Goal: Find specific page/section: Locate item on page

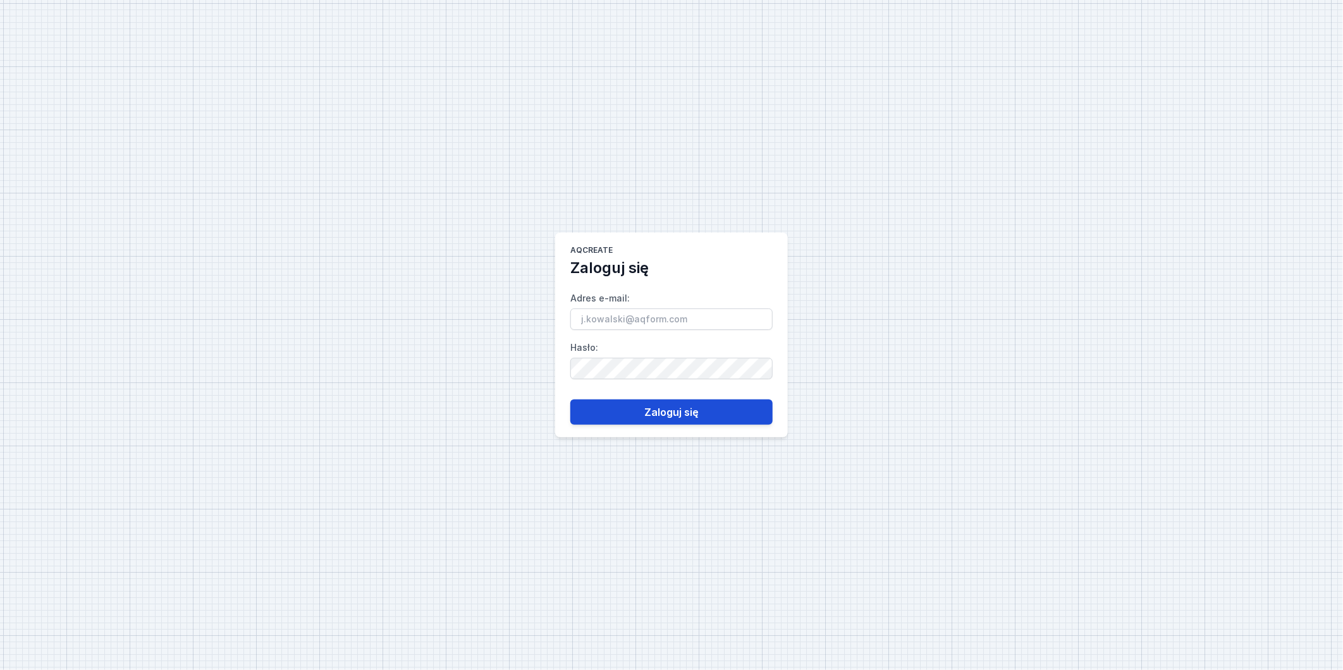
type input "[PERSON_NAME][EMAIL_ADDRESS][PERSON_NAME][DOMAIN_NAME]"
click at [725, 419] on button "Zaloguj się" at bounding box center [671, 412] width 202 height 25
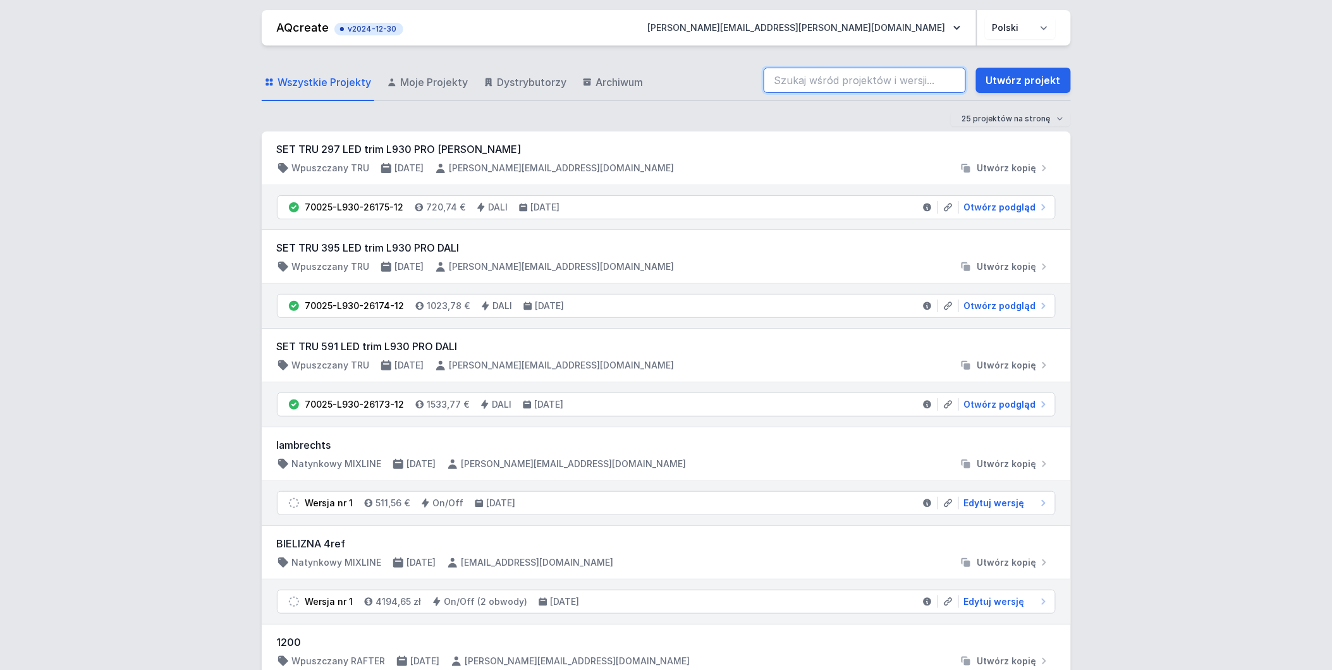
click at [869, 76] on input "search" at bounding box center [865, 80] width 202 height 25
paste input "71216-M930-26143-13"
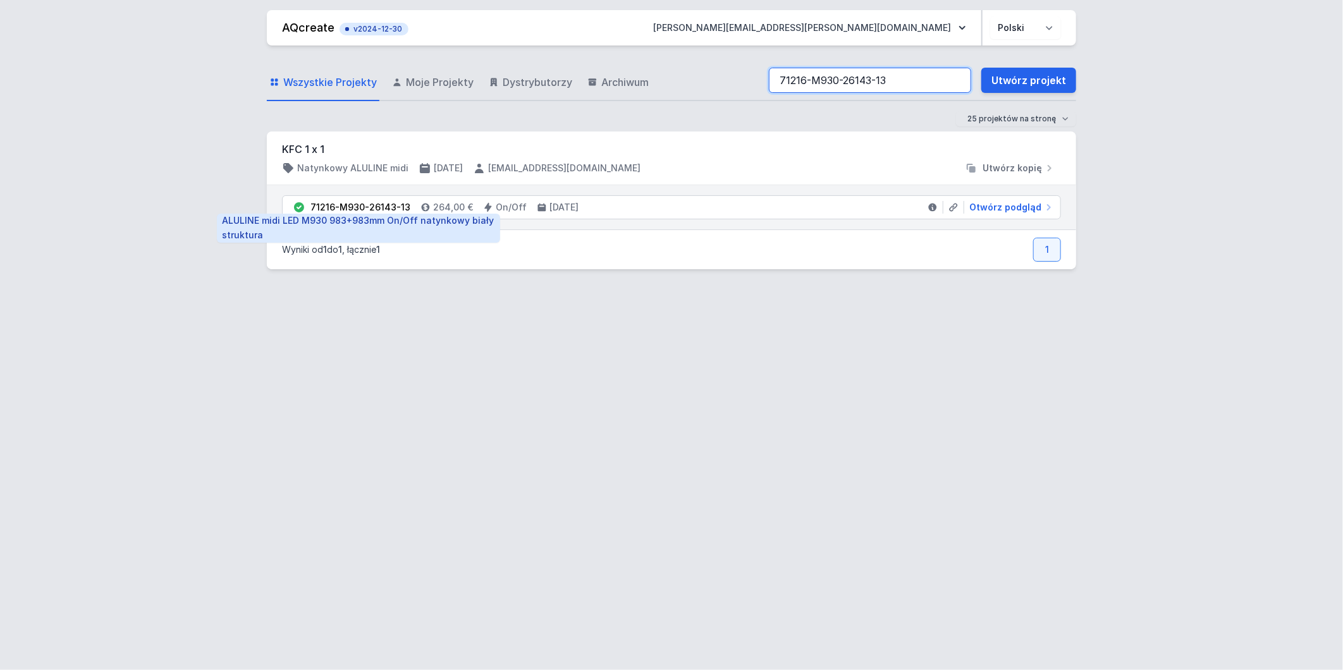
type input "71216-M930-26143-13"
drag, startPoint x: 311, startPoint y: 206, endPoint x: 406, endPoint y: 210, distance: 95.0
click at [406, 210] on div "71216-M930-26143-13" at bounding box center [361, 207] width 100 height 13
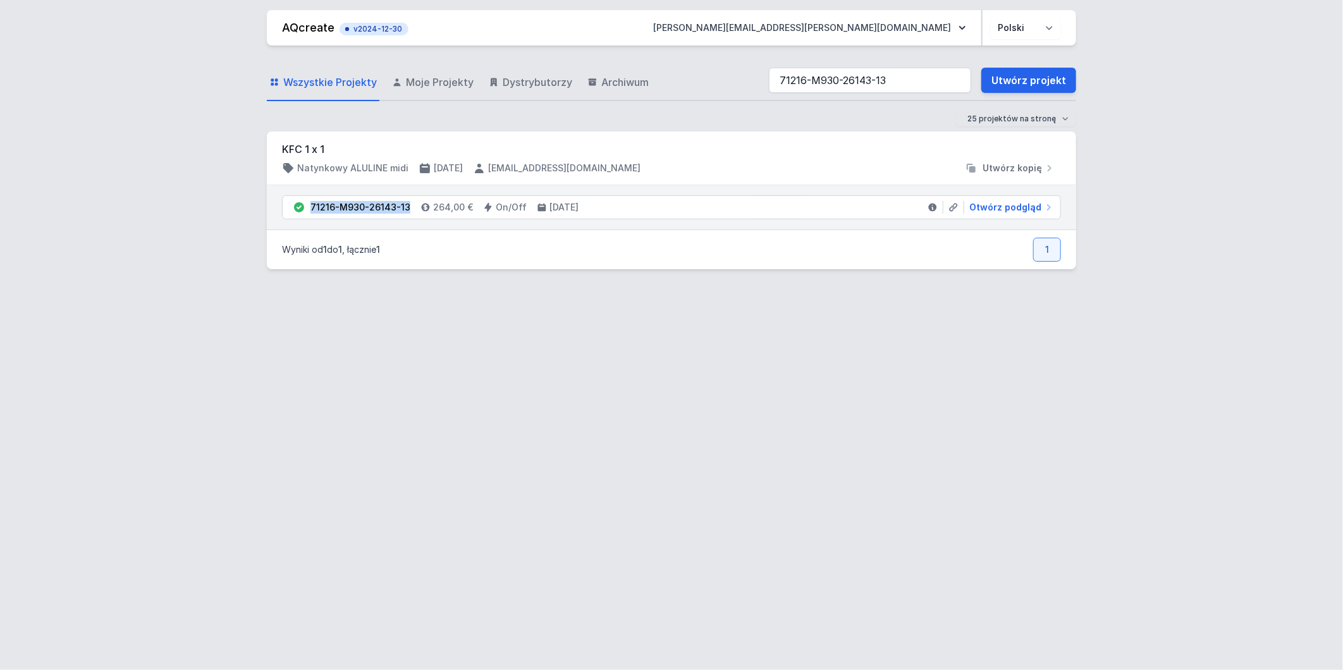
copy div "71216-M930-26143-13"
click at [355, 406] on div "Wszystkie Projekty Moje Projekty Dystrybutorzy Archiwum 71216-M930-26143-13 Utw…" at bounding box center [671, 353] width 809 height 615
click at [569, 403] on div "Wszystkie Projekty Moje Projekty Dystrybutorzy Archiwum 71216-M930-26143-13 Utw…" at bounding box center [671, 353] width 809 height 615
drag, startPoint x: 827, startPoint y: 85, endPoint x: 538, endPoint y: 75, distance: 289.8
click at [538, 75] on div "Wszystkie Projekty Moje Projekty Dystrybutorzy Archiwum 71216-M930-26143-13 Utw…" at bounding box center [671, 81] width 809 height 40
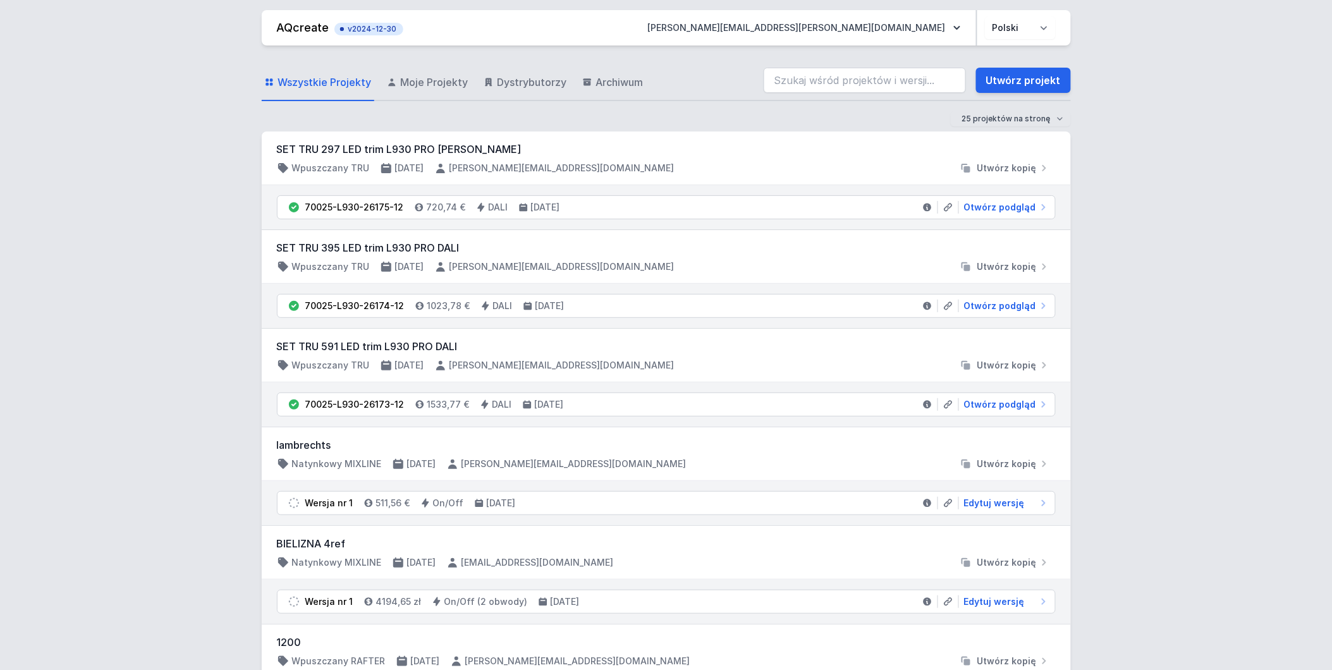
click at [704, 71] on div "Wszystkie Projekty Moje Projekty Dystrybutorzy Archiwum Utwórz projekt" at bounding box center [666, 81] width 809 height 40
